Goal: Information Seeking & Learning: Learn about a topic

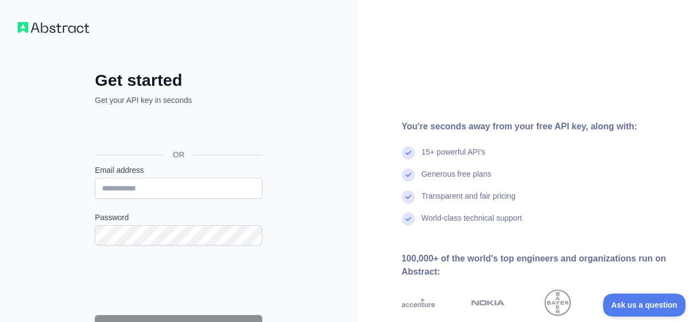
scroll to position [127, 0]
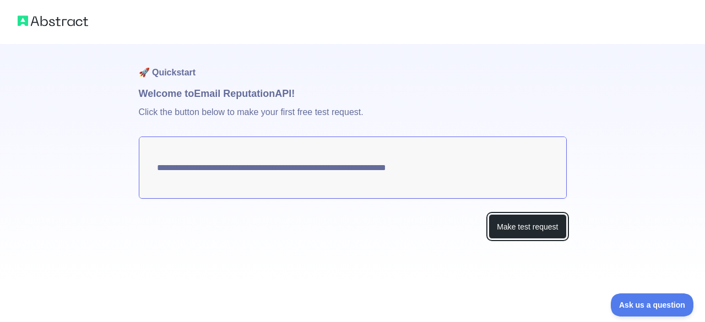
click at [501, 223] on button "Make test request" at bounding box center [528, 226] width 78 height 25
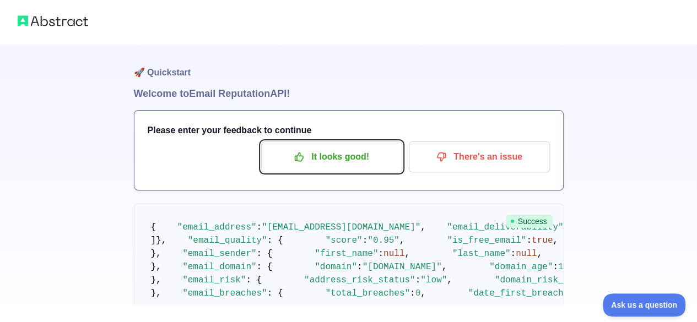
click at [326, 154] on p "It looks good!" at bounding box center [331, 157] width 124 height 19
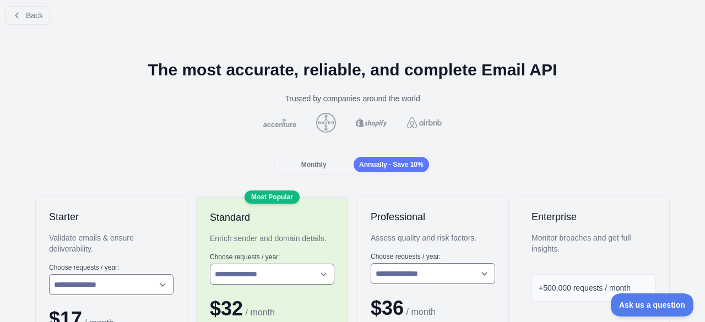
scroll to position [7, 0]
click at [313, 161] on span "Monthly" at bounding box center [313, 165] width 25 height 8
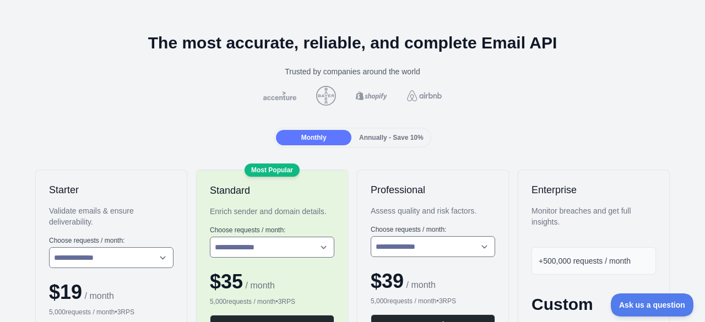
scroll to position [0, 0]
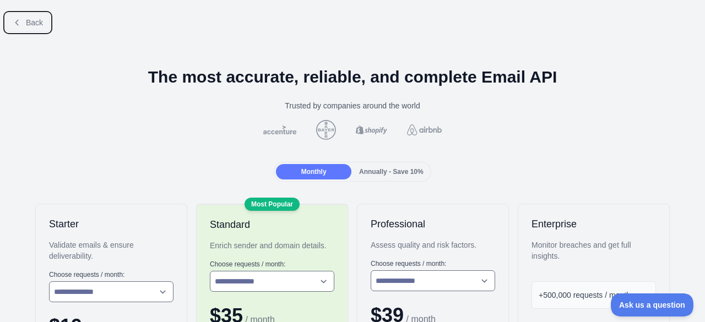
click at [16, 20] on icon at bounding box center [17, 22] width 9 height 9
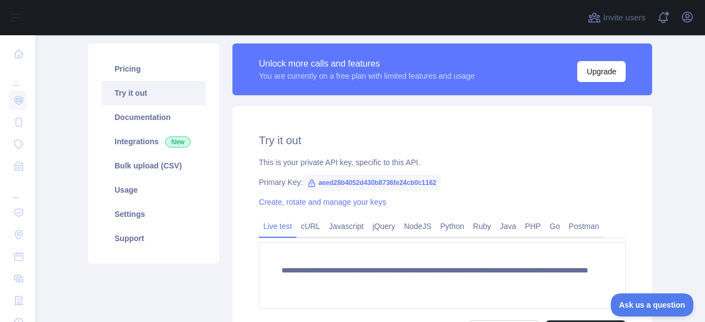
scroll to position [74, 0]
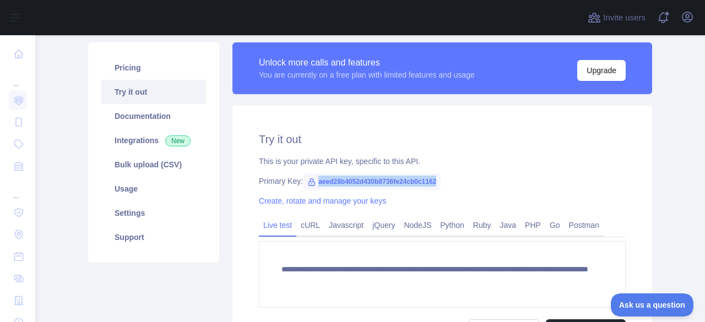
drag, startPoint x: 433, startPoint y: 180, endPoint x: 311, endPoint y: 183, distance: 121.8
click at [311, 183] on span "aeed28b4052d430b8736fe24cb0c1162" at bounding box center [372, 181] width 138 height 17
copy span "aeed28b4052d430b8736fe24cb0c1162"
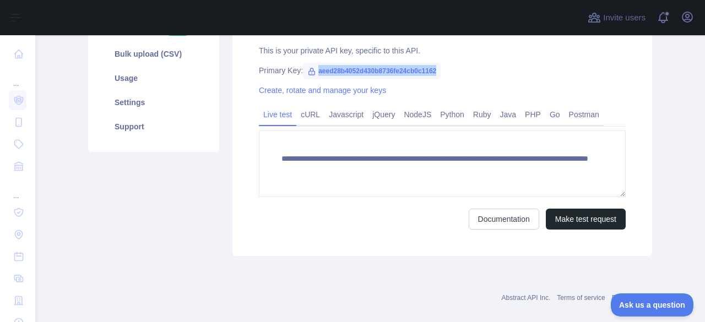
scroll to position [199, 0]
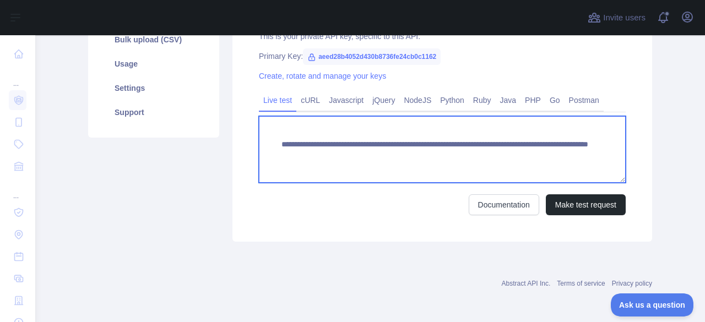
click at [505, 158] on textarea "**********" at bounding box center [442, 149] width 367 height 67
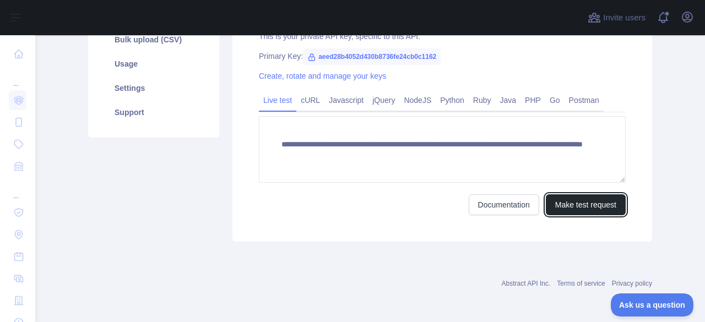
click at [566, 207] on button "Make test request" at bounding box center [586, 204] width 80 height 21
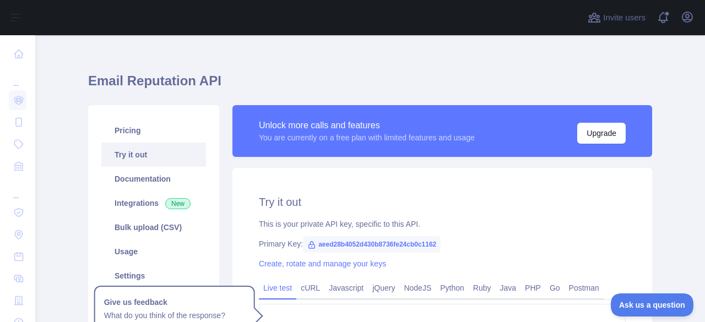
scroll to position [182, 0]
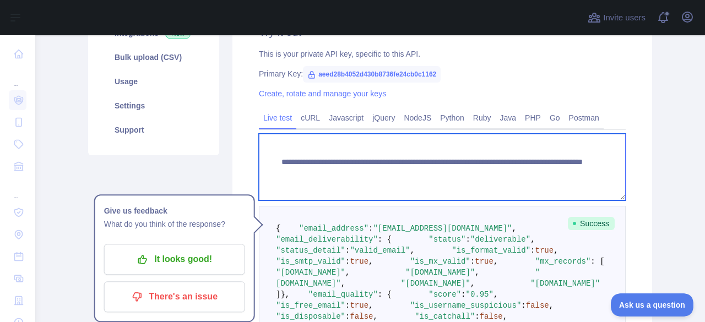
click at [495, 171] on textarea "**********" at bounding box center [442, 167] width 367 height 67
click at [587, 184] on textarea "**********" at bounding box center [442, 167] width 367 height 67
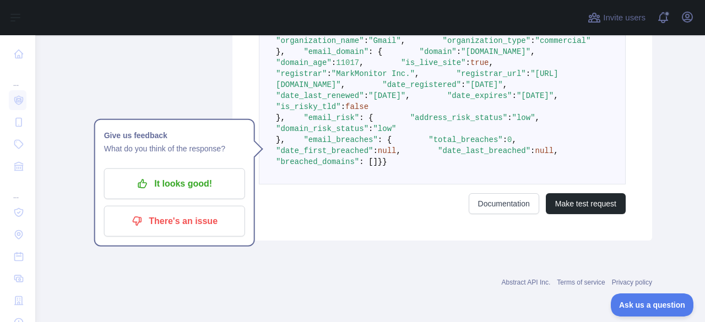
scroll to position [864, 0]
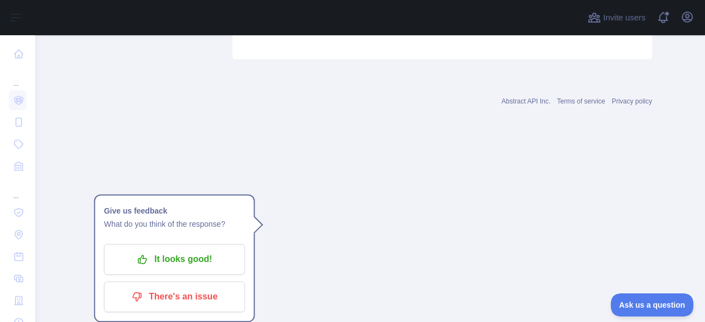
click at [569, 33] on button "Make test request" at bounding box center [586, 22] width 80 height 21
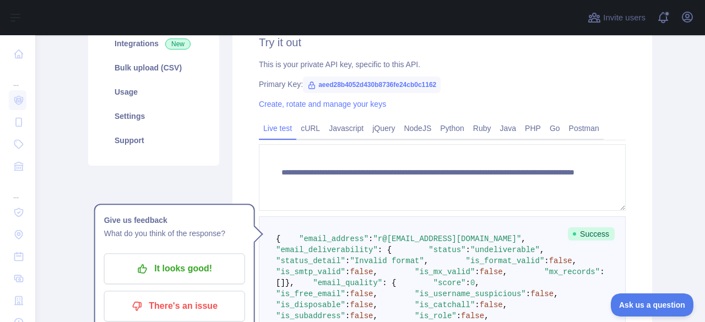
scroll to position [185, 0]
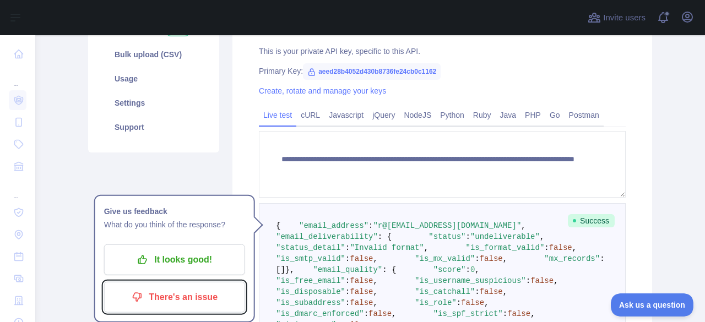
click at [199, 288] on p "There's an issue" at bounding box center [174, 297] width 124 height 19
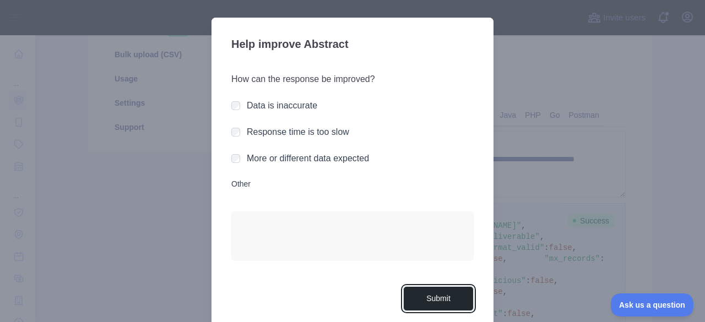
click at [430, 296] on button "Submit" at bounding box center [438, 298] width 70 height 25
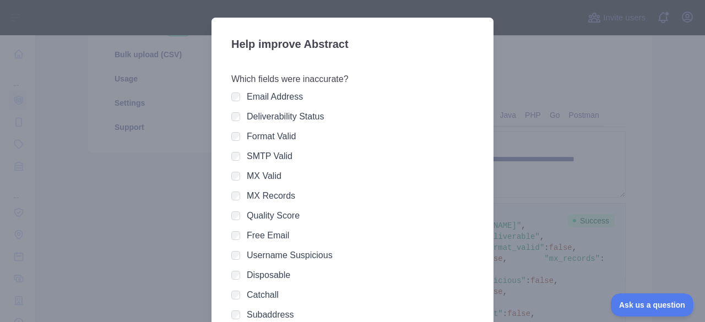
click at [526, 221] on div at bounding box center [352, 161] width 705 height 322
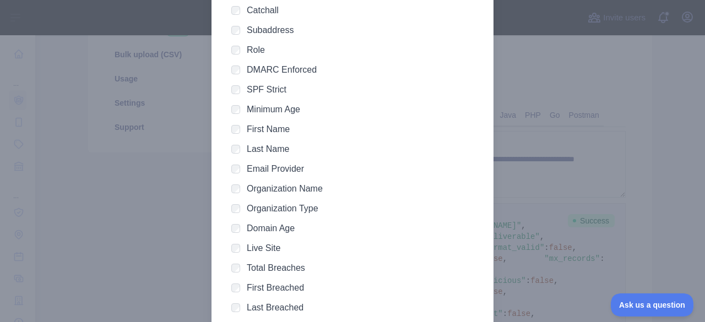
scroll to position [376, 0]
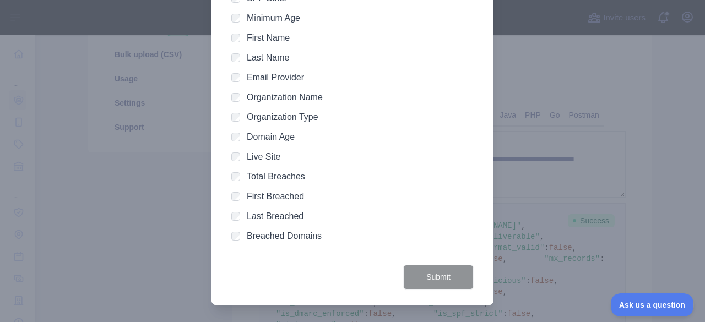
click at [502, 238] on div at bounding box center [352, 161] width 705 height 322
click at [428, 285] on button "Submit" at bounding box center [438, 277] width 70 height 25
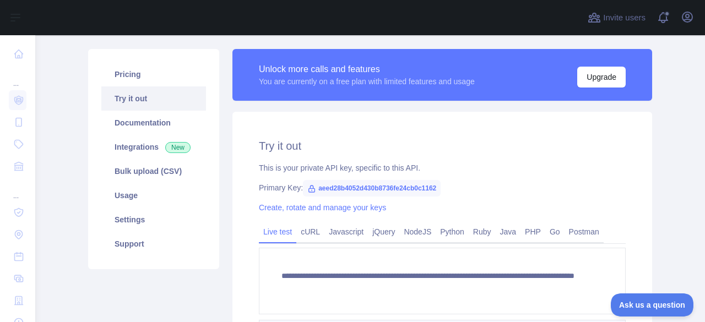
scroll to position [68, 0]
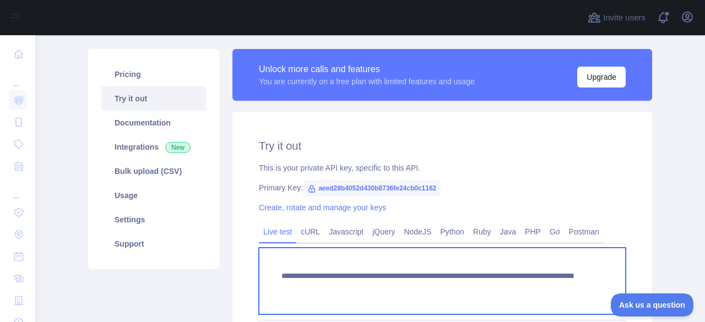
click at [481, 291] on textarea "**********" at bounding box center [442, 281] width 367 height 67
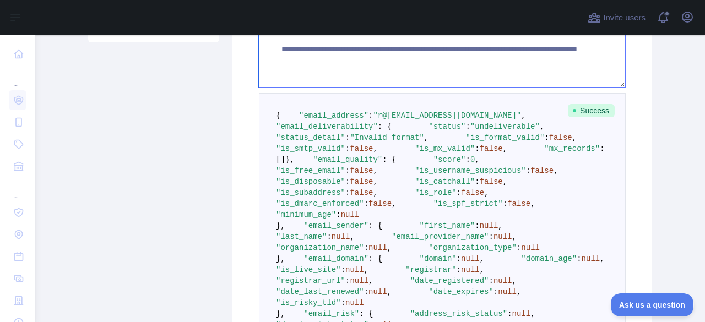
scroll to position [798, 0]
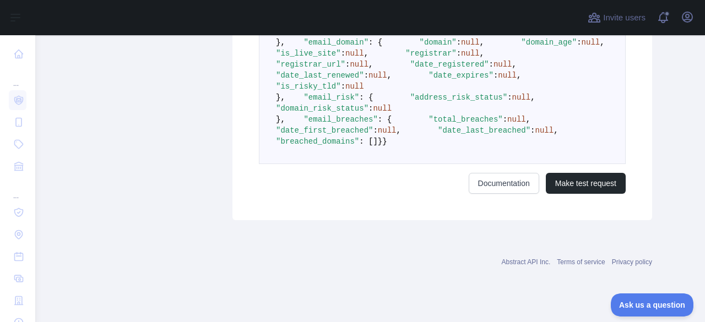
type textarea "**********"
click at [582, 194] on button "Make test request" at bounding box center [586, 183] width 80 height 21
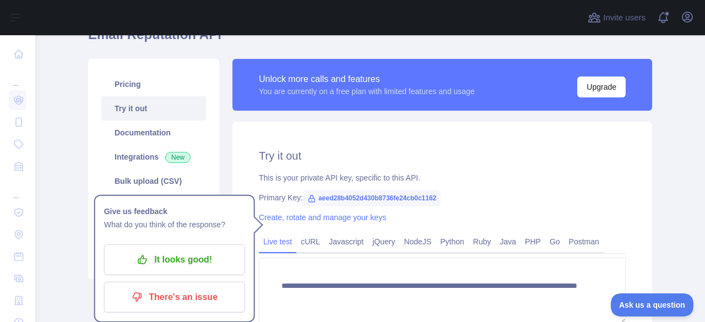
scroll to position [58, 0]
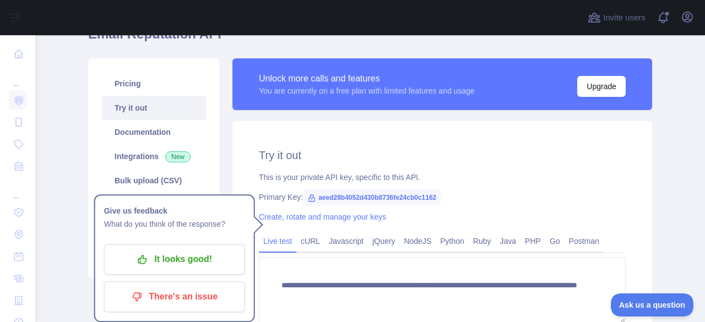
click at [297, 243] on link "cURL" at bounding box center [310, 241] width 28 height 18
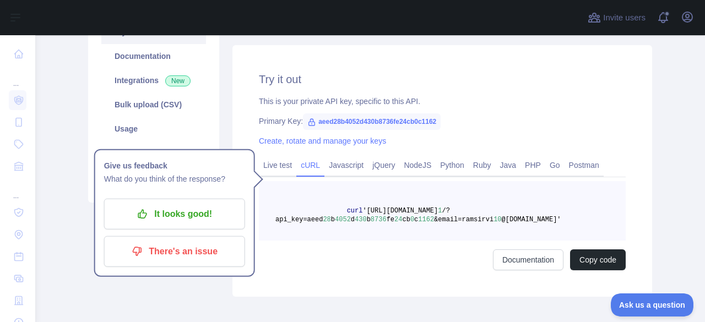
scroll to position [135, 0]
click at [283, 167] on link "Live test" at bounding box center [277, 165] width 37 height 18
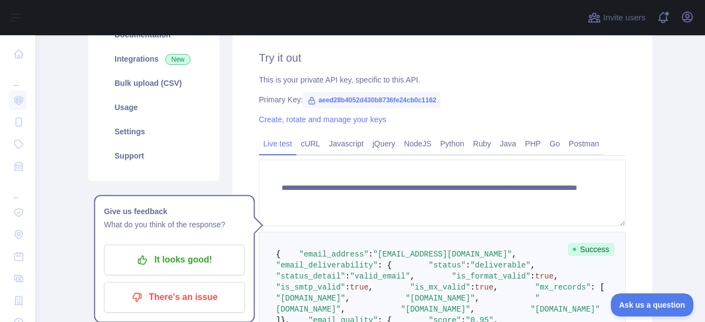
scroll to position [156, 0]
click at [124, 107] on link "Usage" at bounding box center [153, 107] width 105 height 24
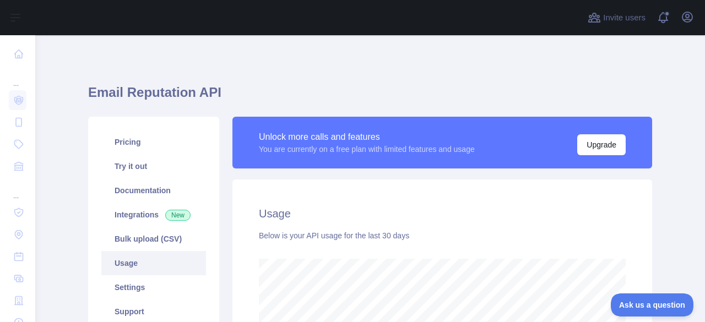
click at [128, 147] on link "Pricing" at bounding box center [153, 142] width 105 height 24
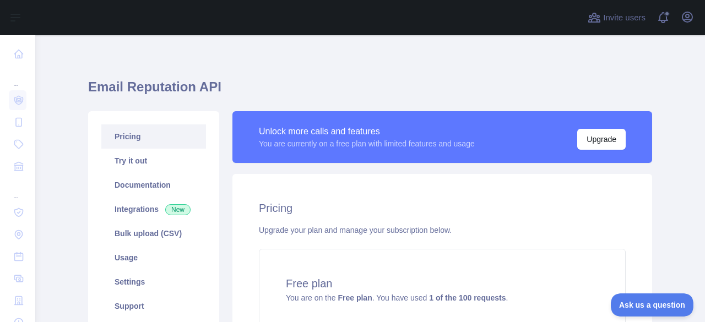
scroll to position [11, 0]
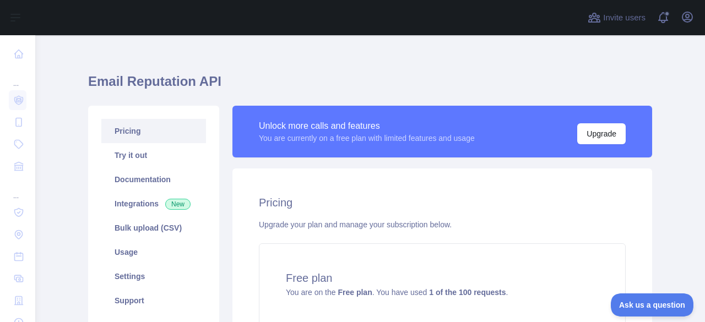
click at [167, 182] on link "Documentation" at bounding box center [153, 179] width 105 height 24
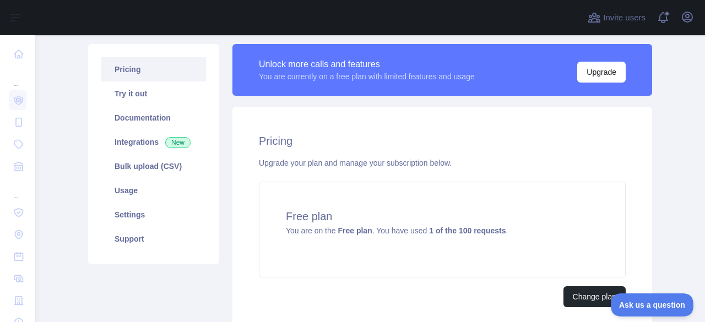
scroll to position [70, 0]
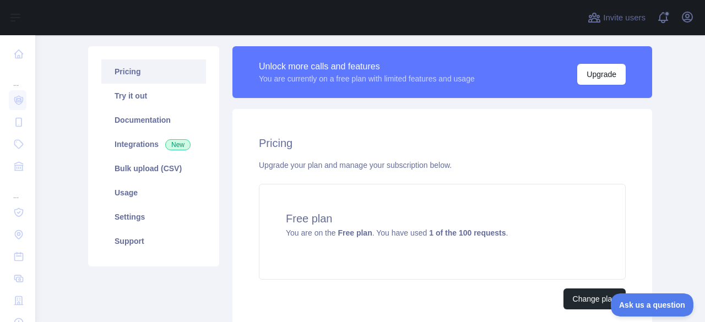
click at [126, 189] on link "Usage" at bounding box center [153, 193] width 105 height 24
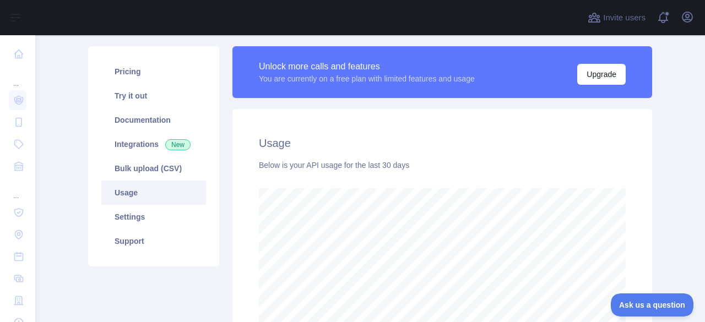
scroll to position [287, 661]
click at [122, 219] on link "Settings" at bounding box center [153, 217] width 105 height 24
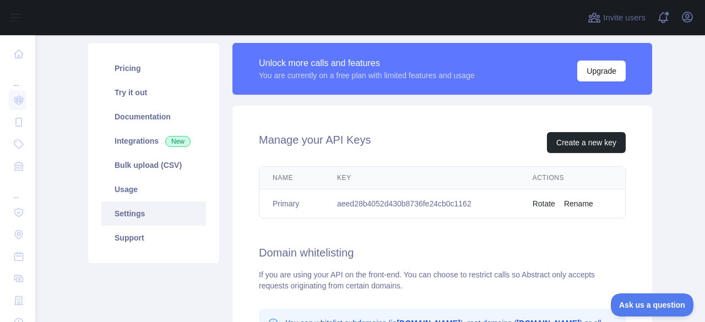
scroll to position [73, 0]
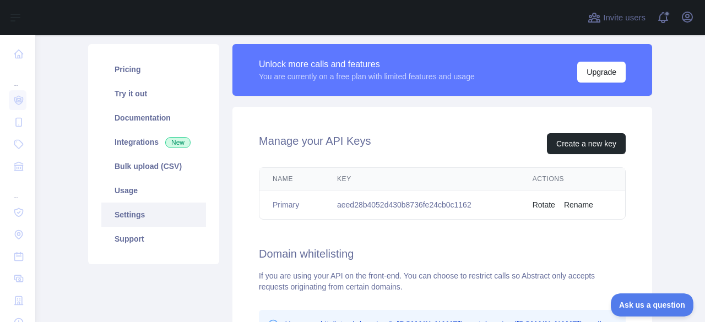
click at [371, 201] on td "aeed28b4052d430b8736fe24cb0c1162" at bounding box center [422, 205] width 196 height 29
copy td "aeed28b4052d430b8736fe24cb0c1162"
click at [124, 95] on link "Try it out" at bounding box center [153, 94] width 105 height 24
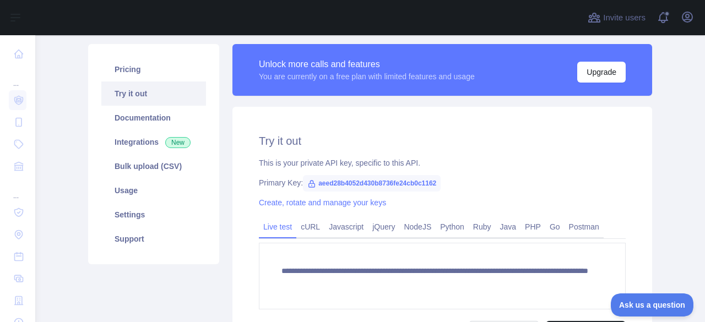
click at [140, 70] on link "Pricing" at bounding box center [153, 69] width 105 height 24
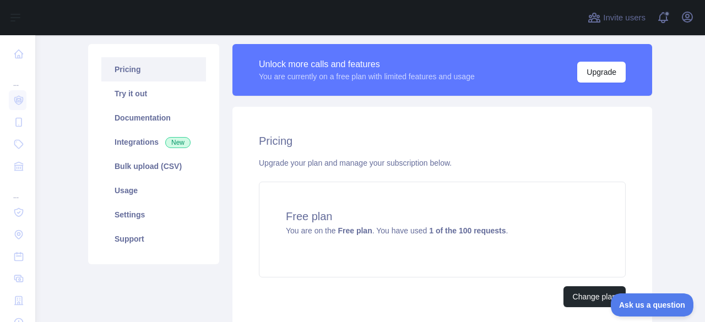
click at [148, 97] on link "Try it out" at bounding box center [153, 94] width 105 height 24
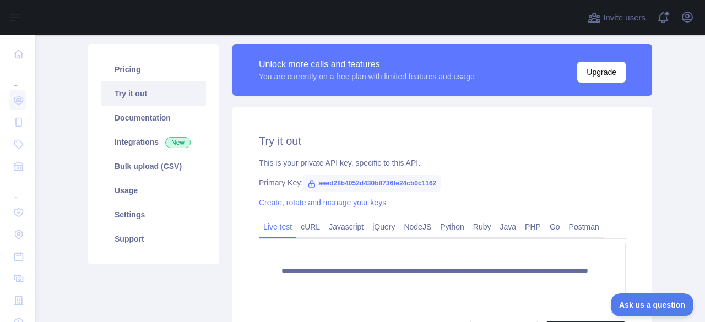
click at [144, 110] on link "Documentation" at bounding box center [153, 118] width 105 height 24
